Goal: Task Accomplishment & Management: Use online tool/utility

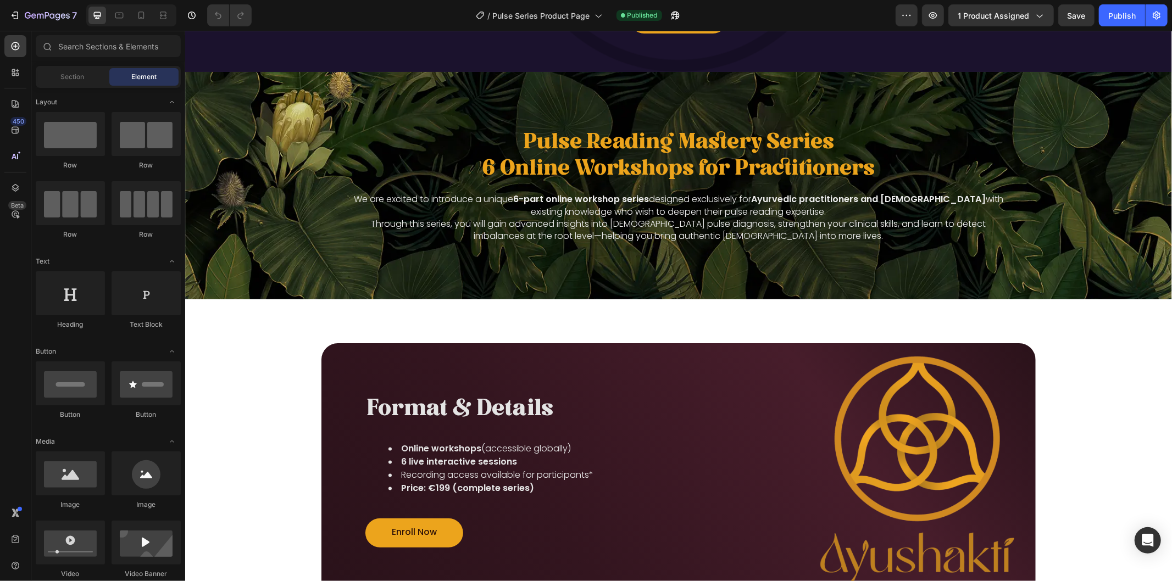
scroll to position [1831, 0]
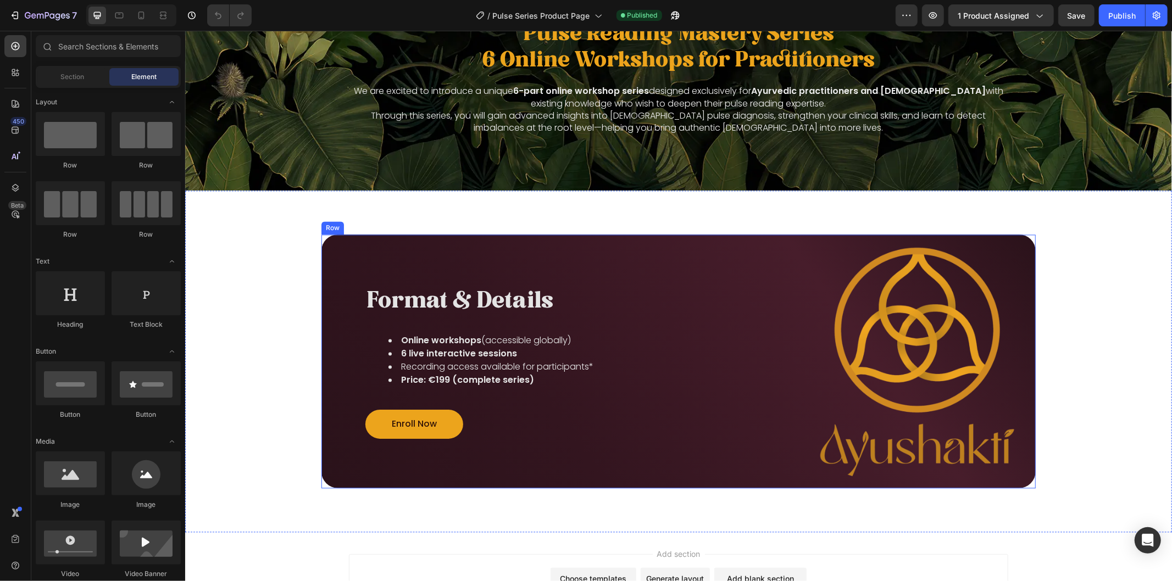
click at [430, 238] on div "Image Format & Details Heading Online workshops (accessible globally) 6 live in…" at bounding box center [678, 361] width 714 height 254
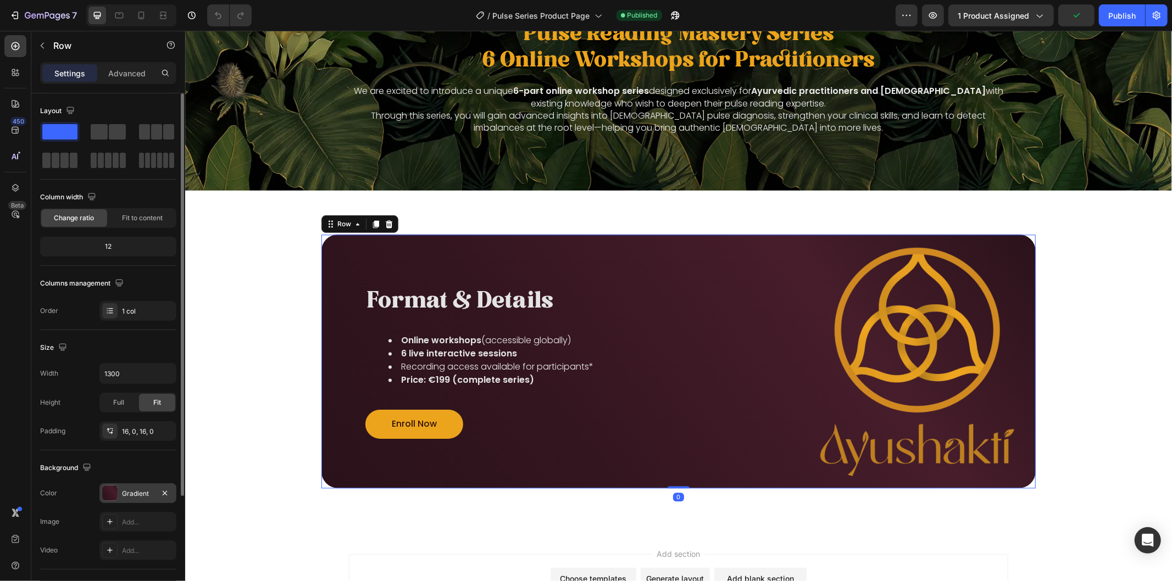
click at [135, 495] on div "Gradient" at bounding box center [138, 494] width 32 height 10
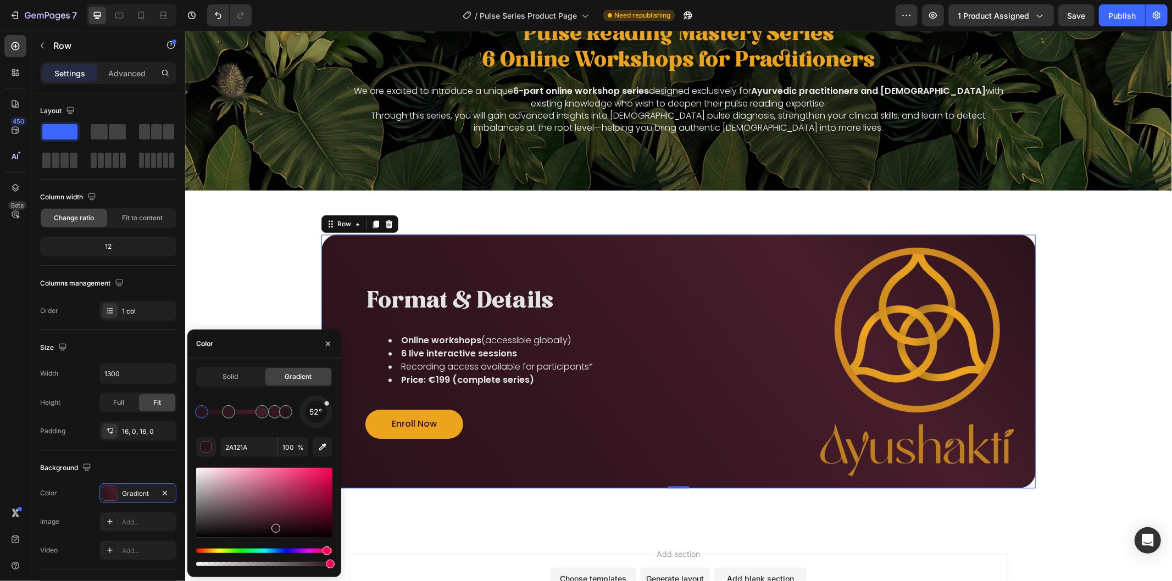
click at [326, 404] on div at bounding box center [316, 412] width 46 height 46
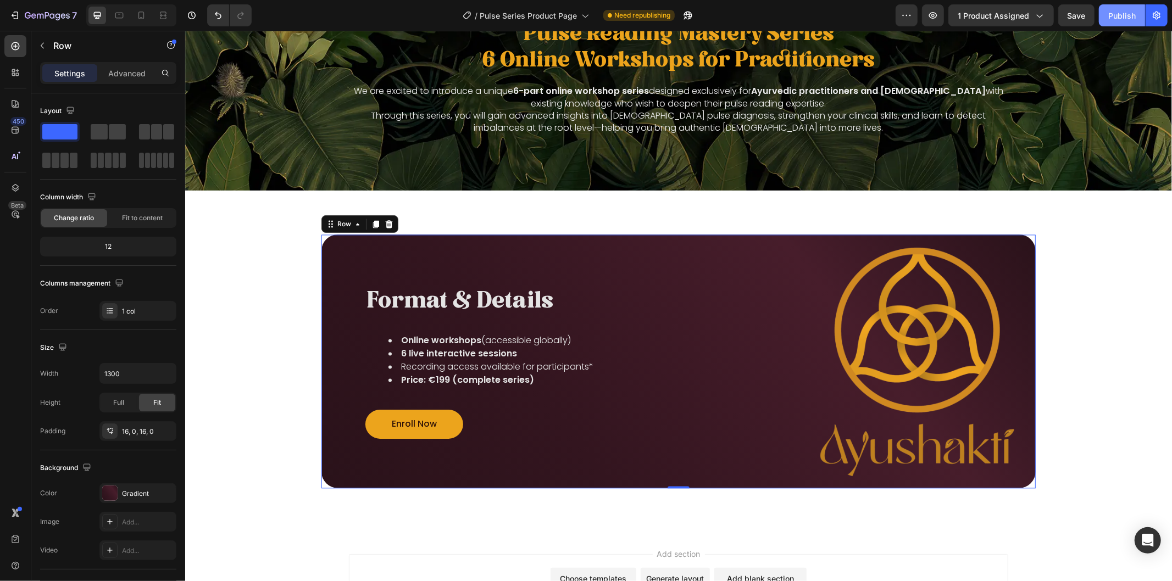
click at [1118, 13] on div "Publish" at bounding box center [1121, 16] width 27 height 12
click at [16, 14] on icon "button" at bounding box center [14, 15] width 11 height 11
